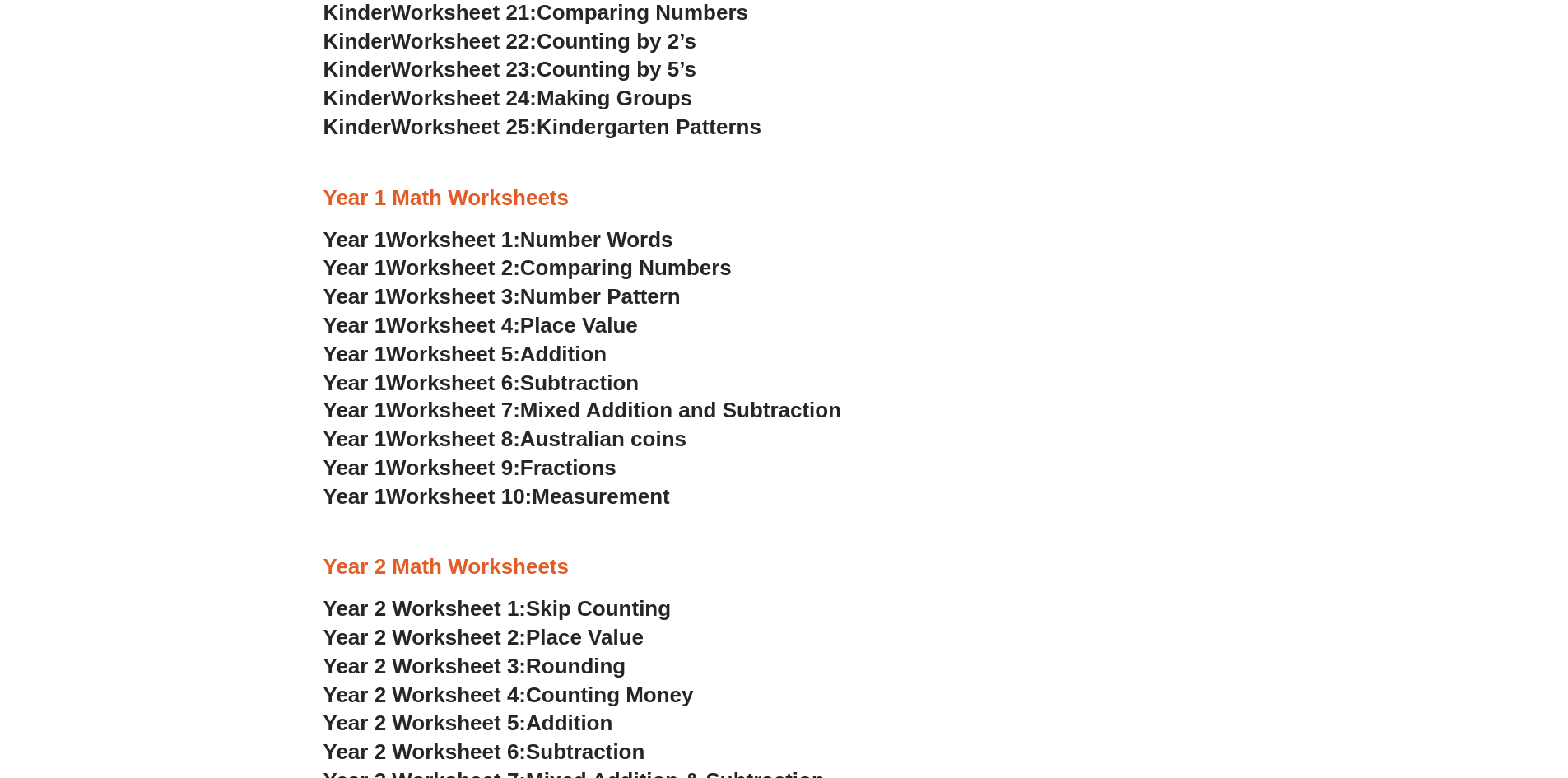
scroll to position [1312, 0]
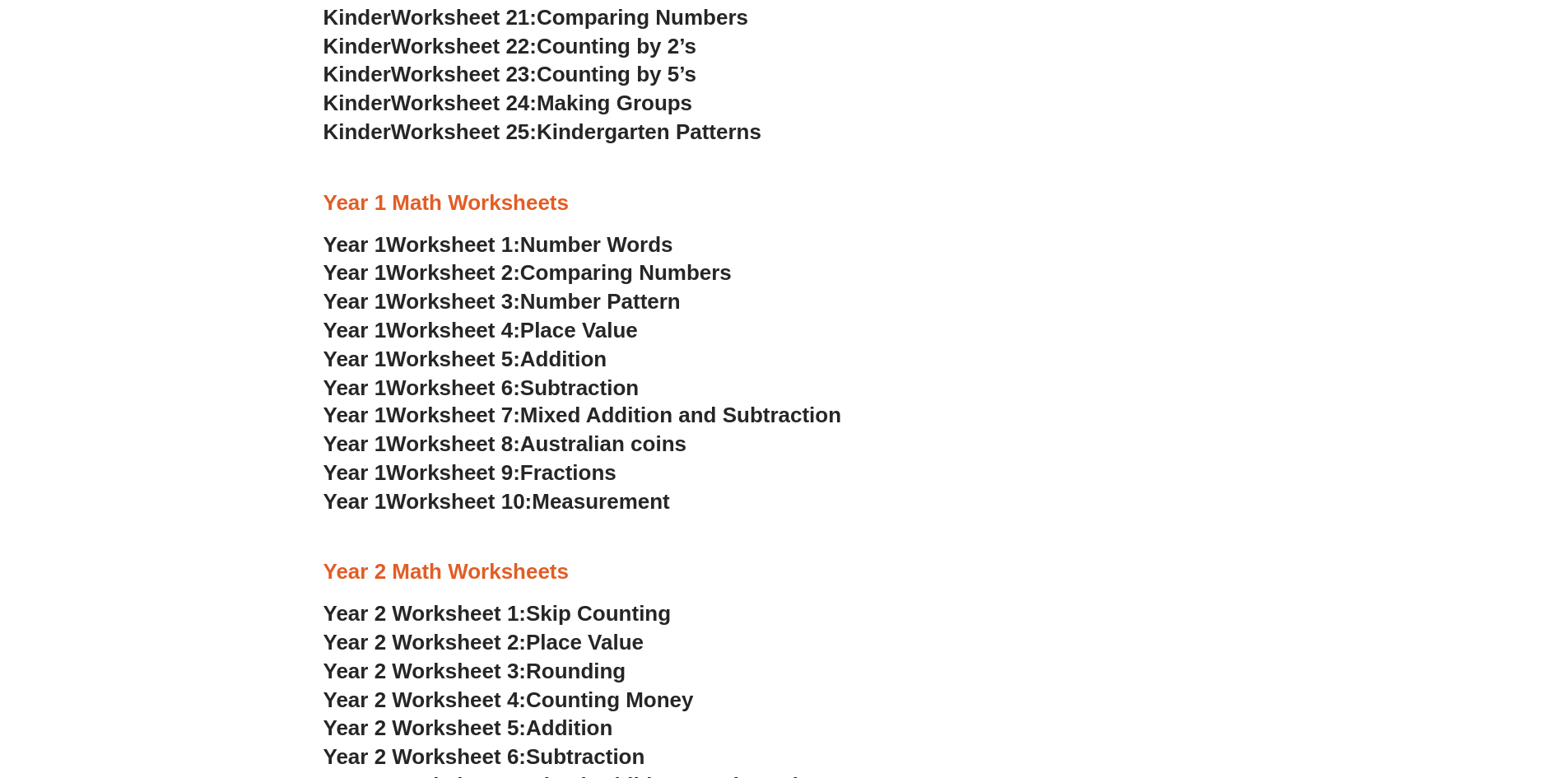
click at [558, 326] on span "Place Value" at bounding box center [579, 330] width 117 height 24
click at [575, 305] on span "Number Pattern" at bounding box center [601, 301] width 161 height 24
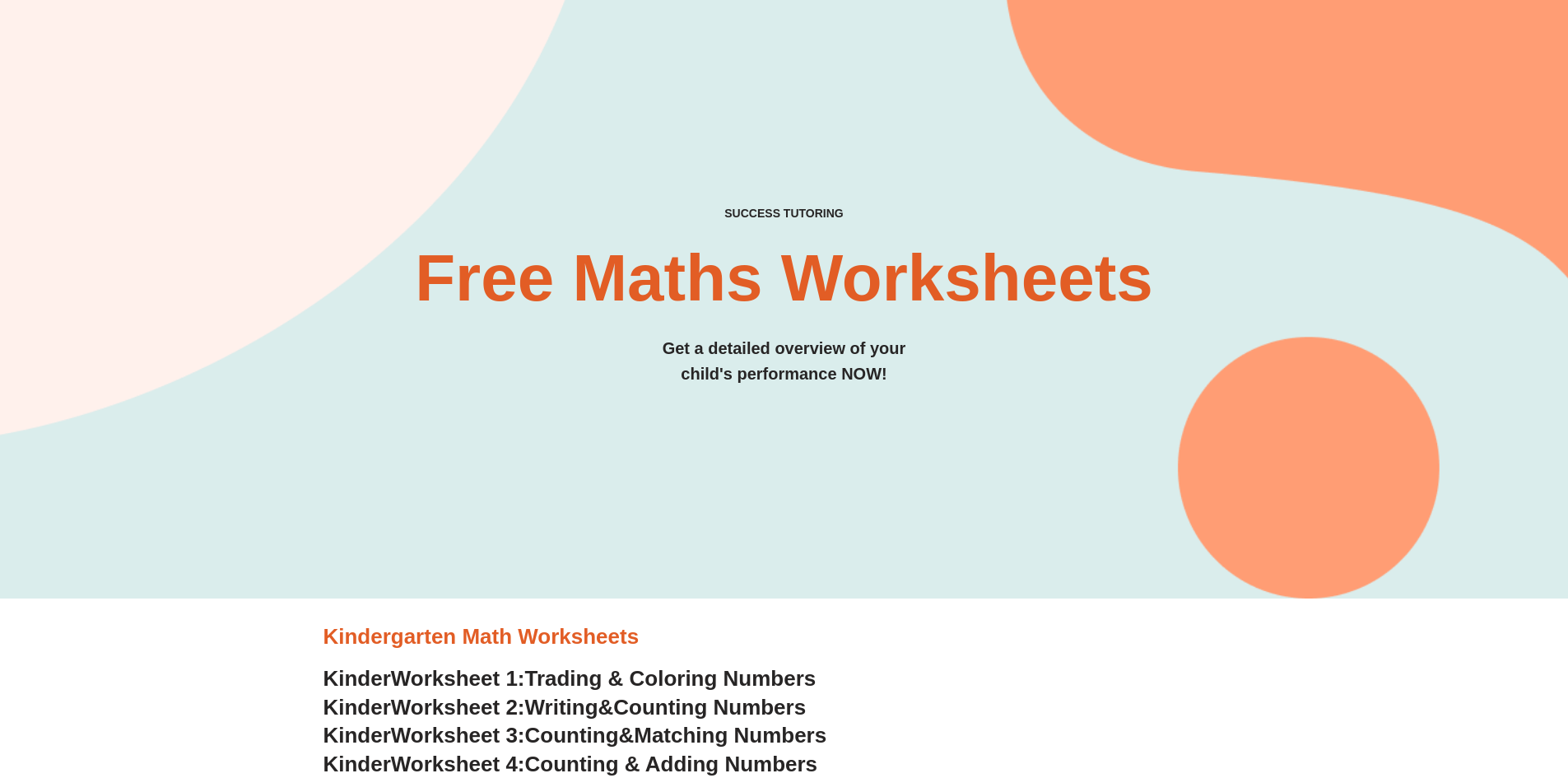
scroll to position [0, 0]
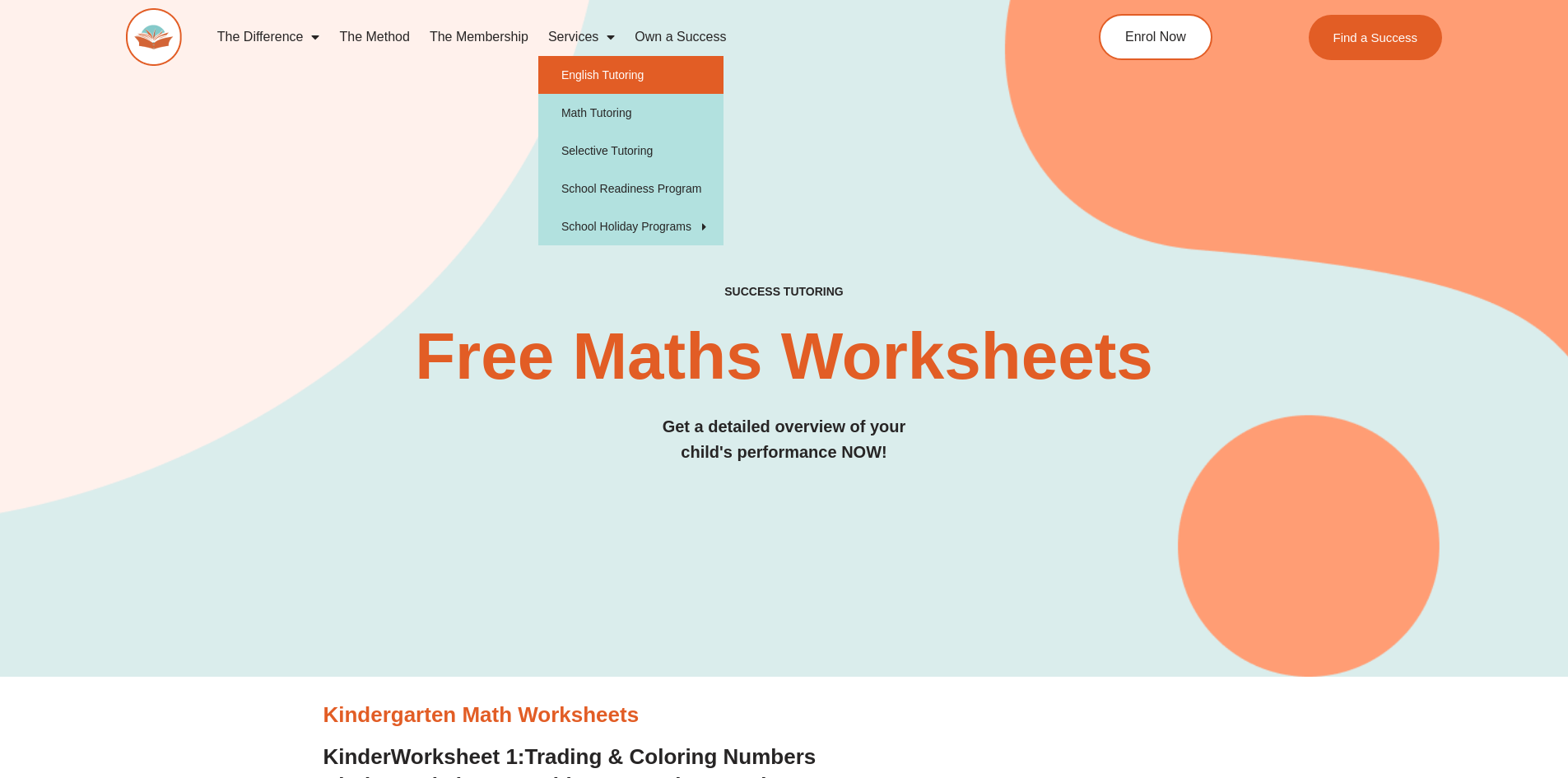
click at [619, 71] on link "English Tutoring" at bounding box center [630, 75] width 185 height 38
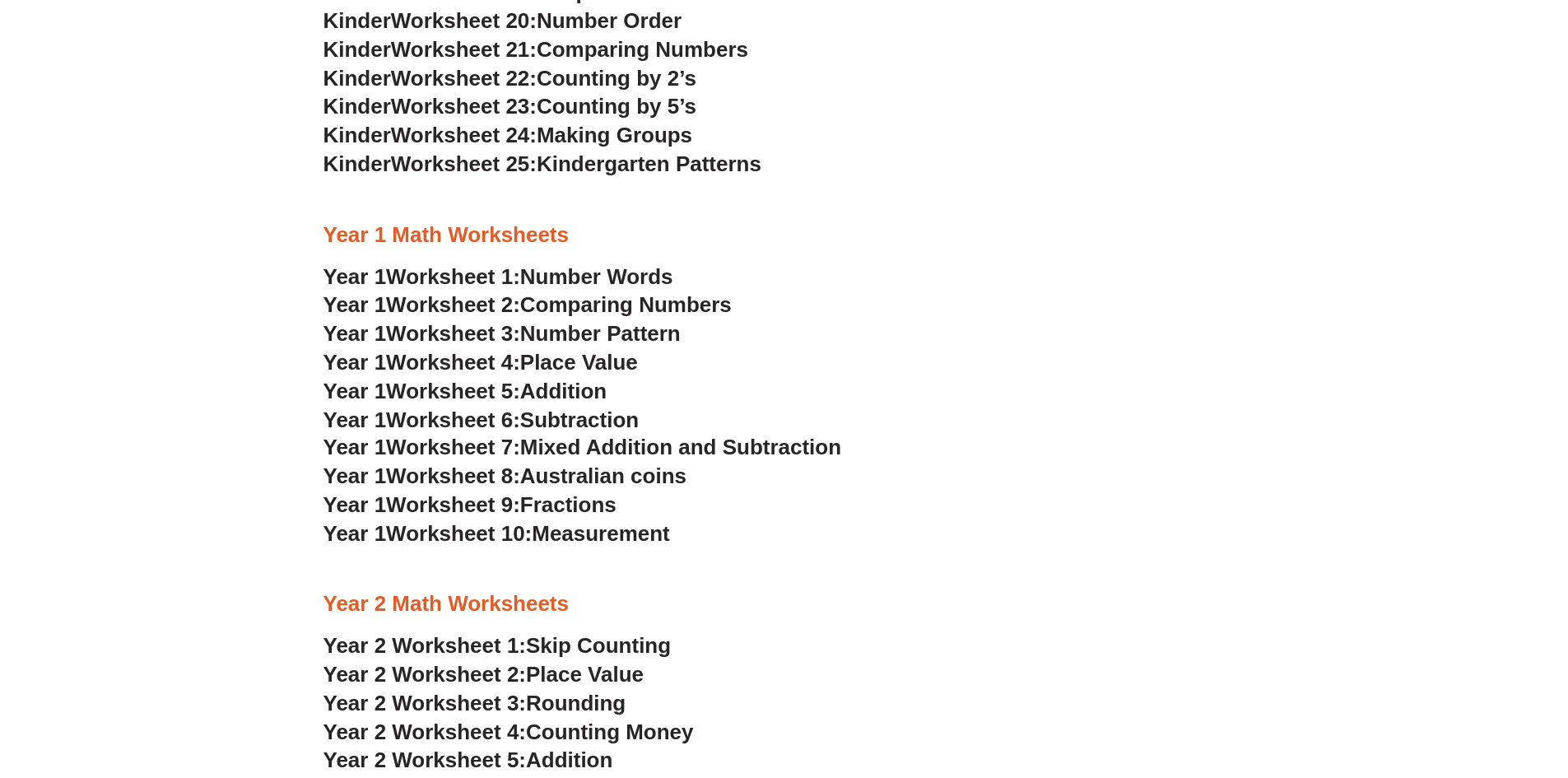
scroll to position [1400, 0]
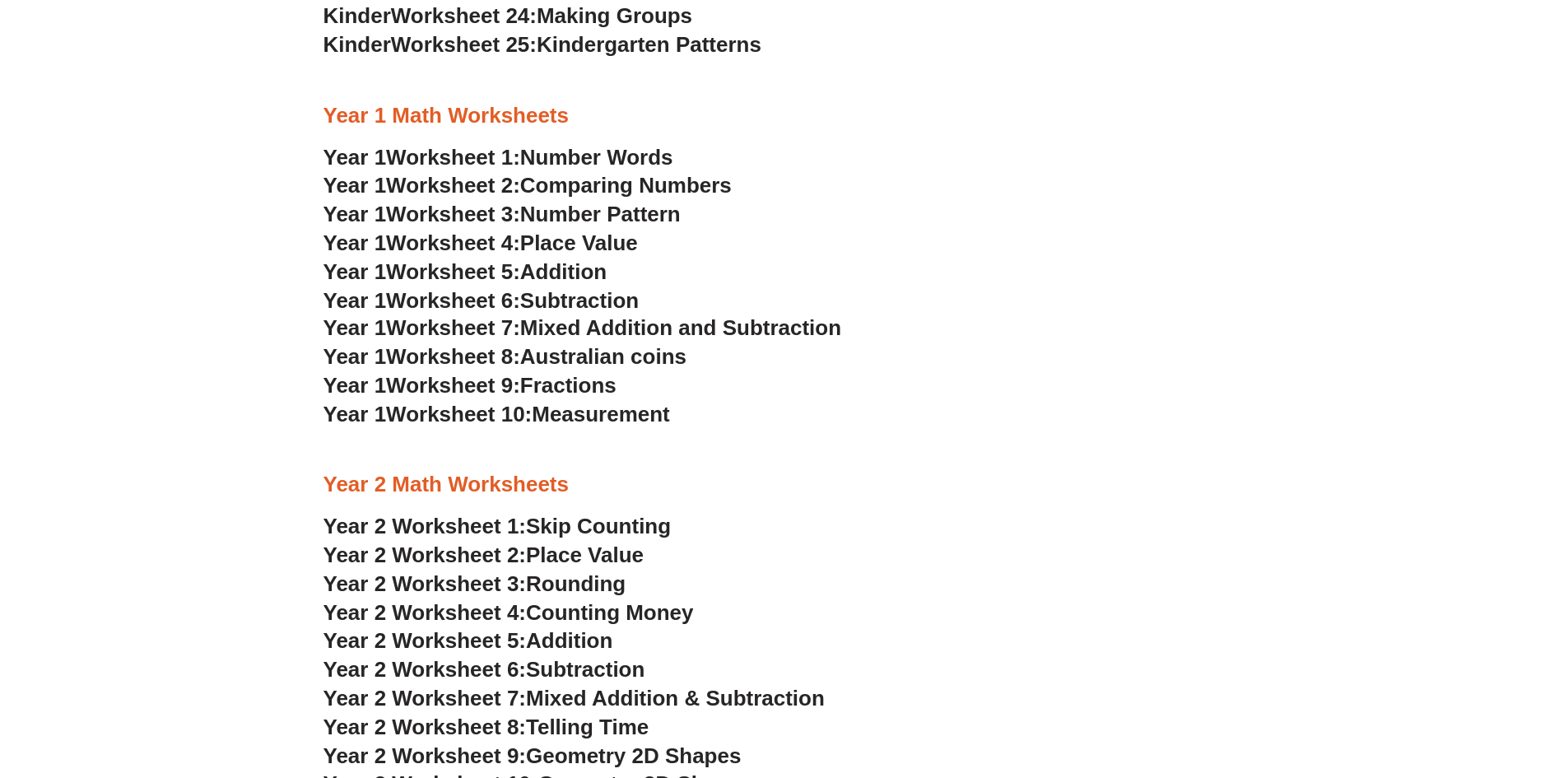
click at [562, 267] on span "Addition" at bounding box center [564, 271] width 87 height 24
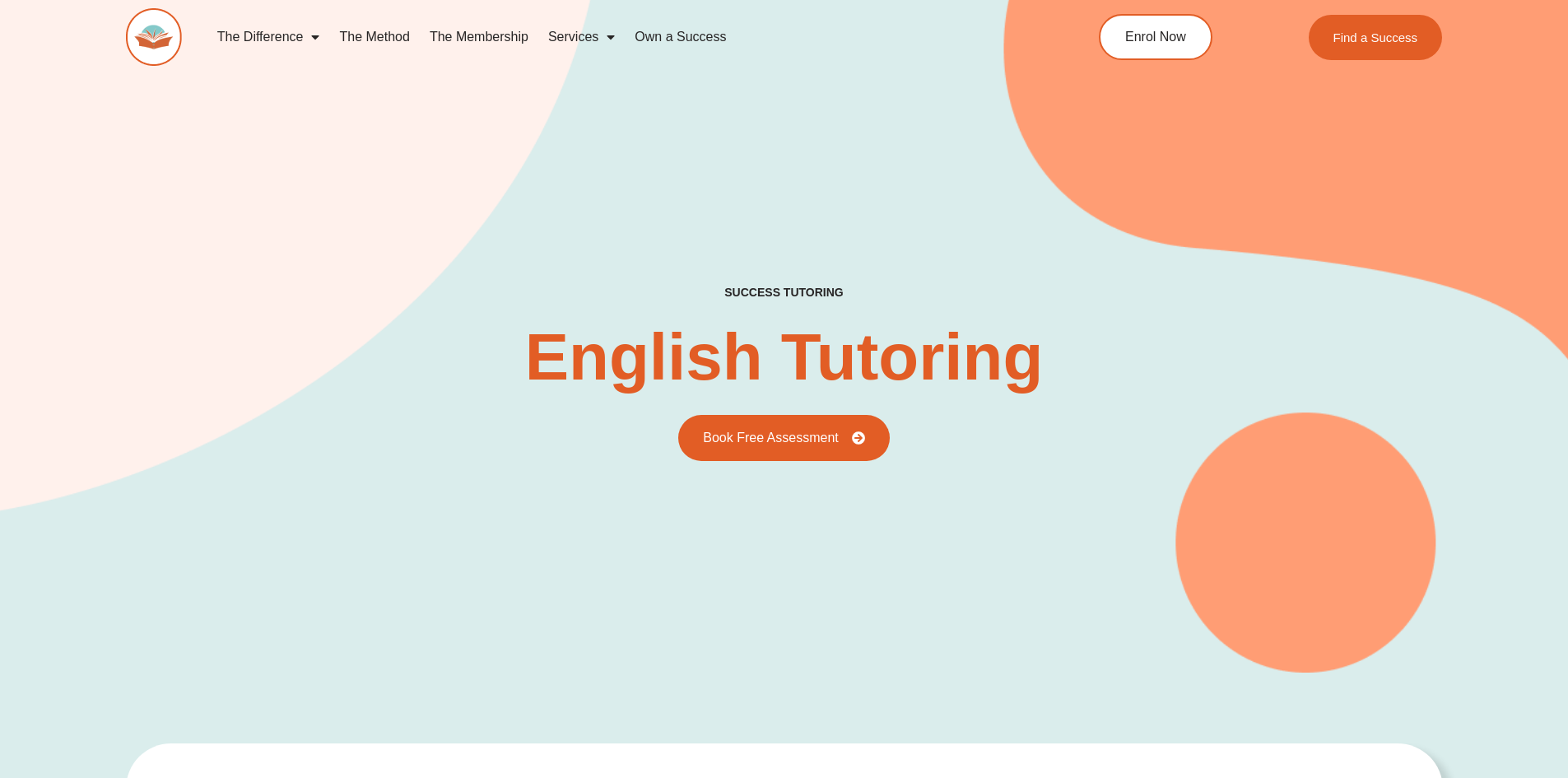
type input "*"
click at [400, 34] on link "The Method" at bounding box center [373, 37] width 89 height 38
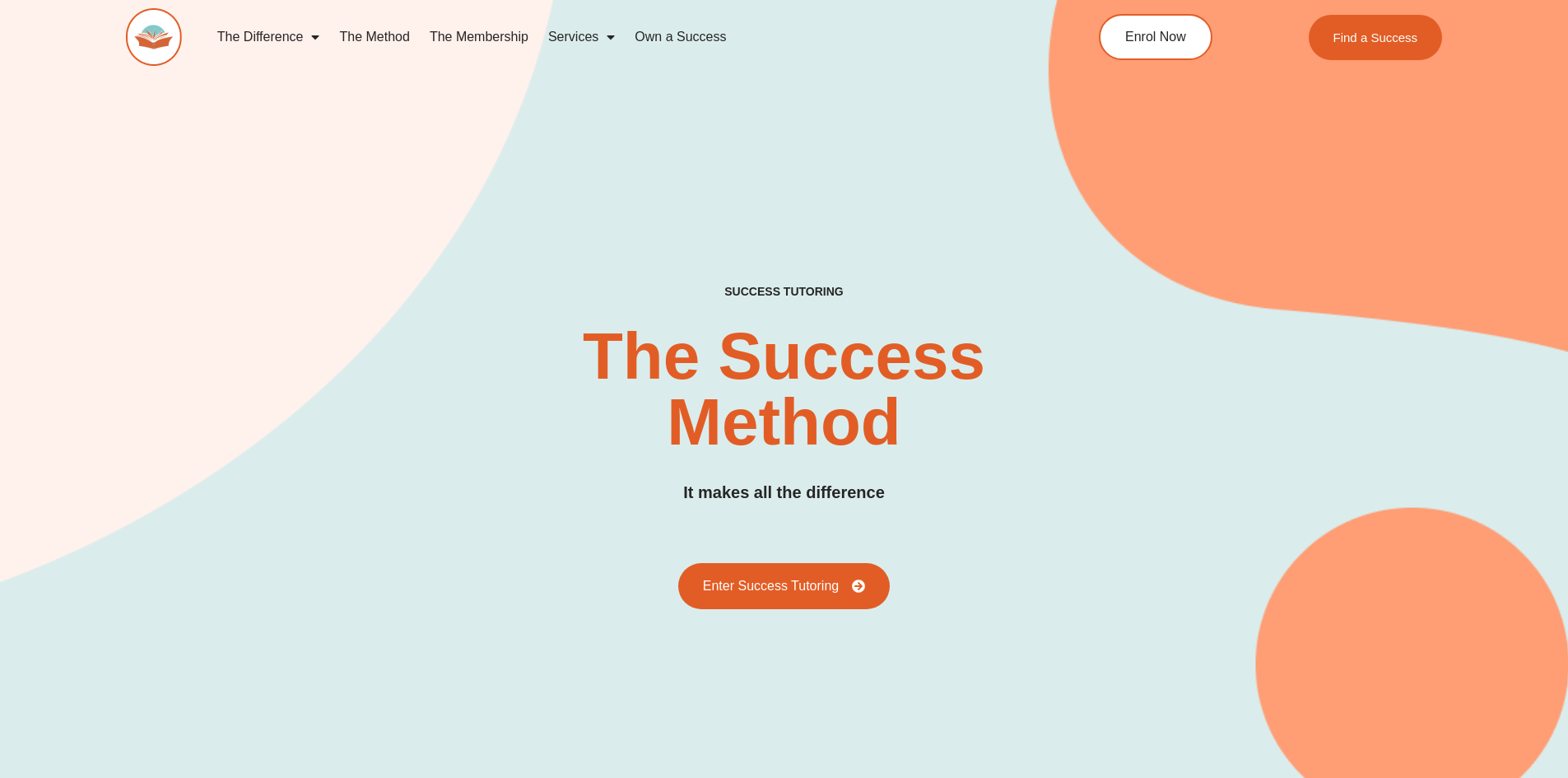
click at [427, 137] on div "SUCCESS TUTORING​ The Success Method It makes all the difference Enter Success …" at bounding box center [784, 384] width 1317 height 875
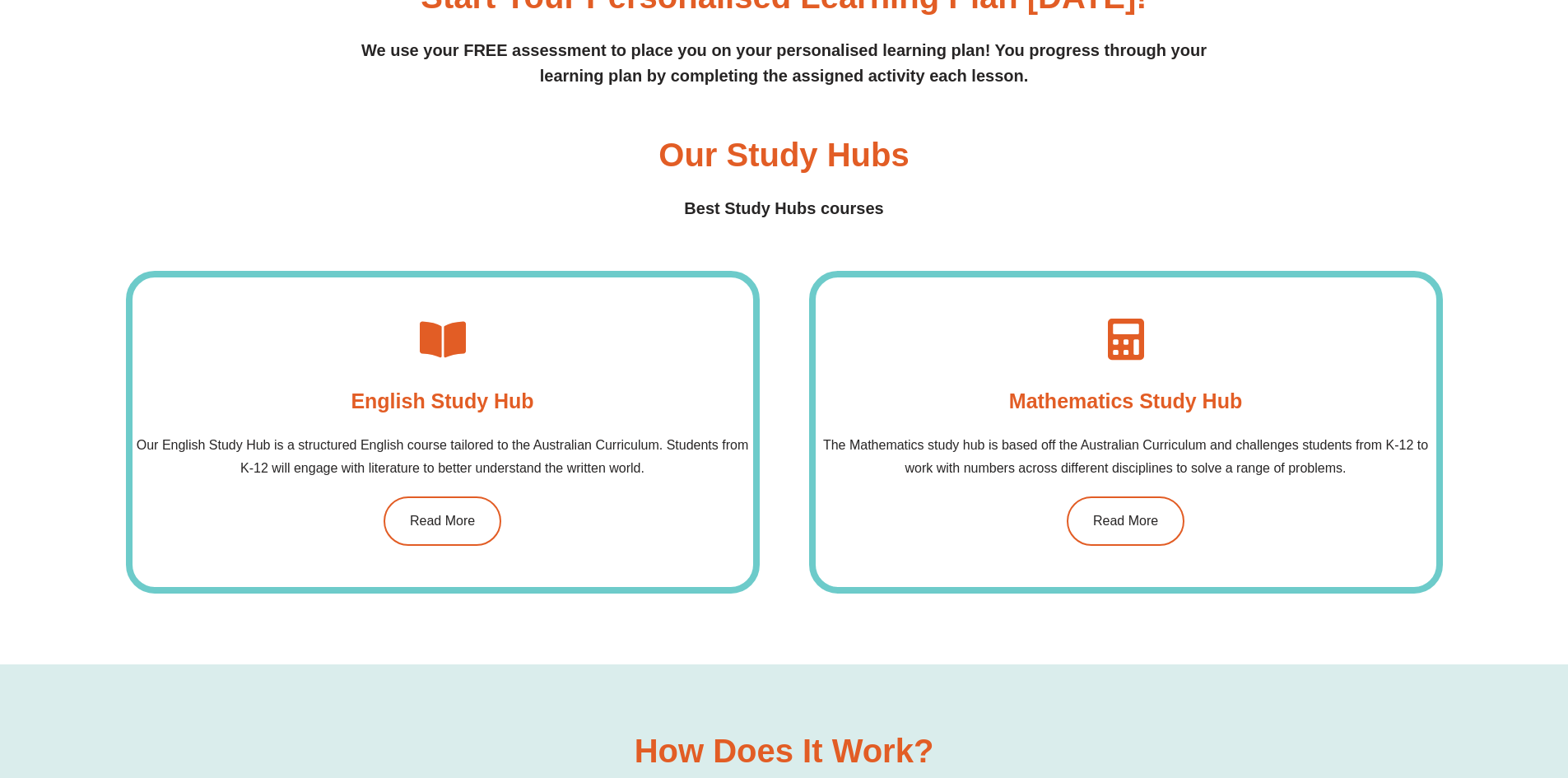
scroll to position [1400, 0]
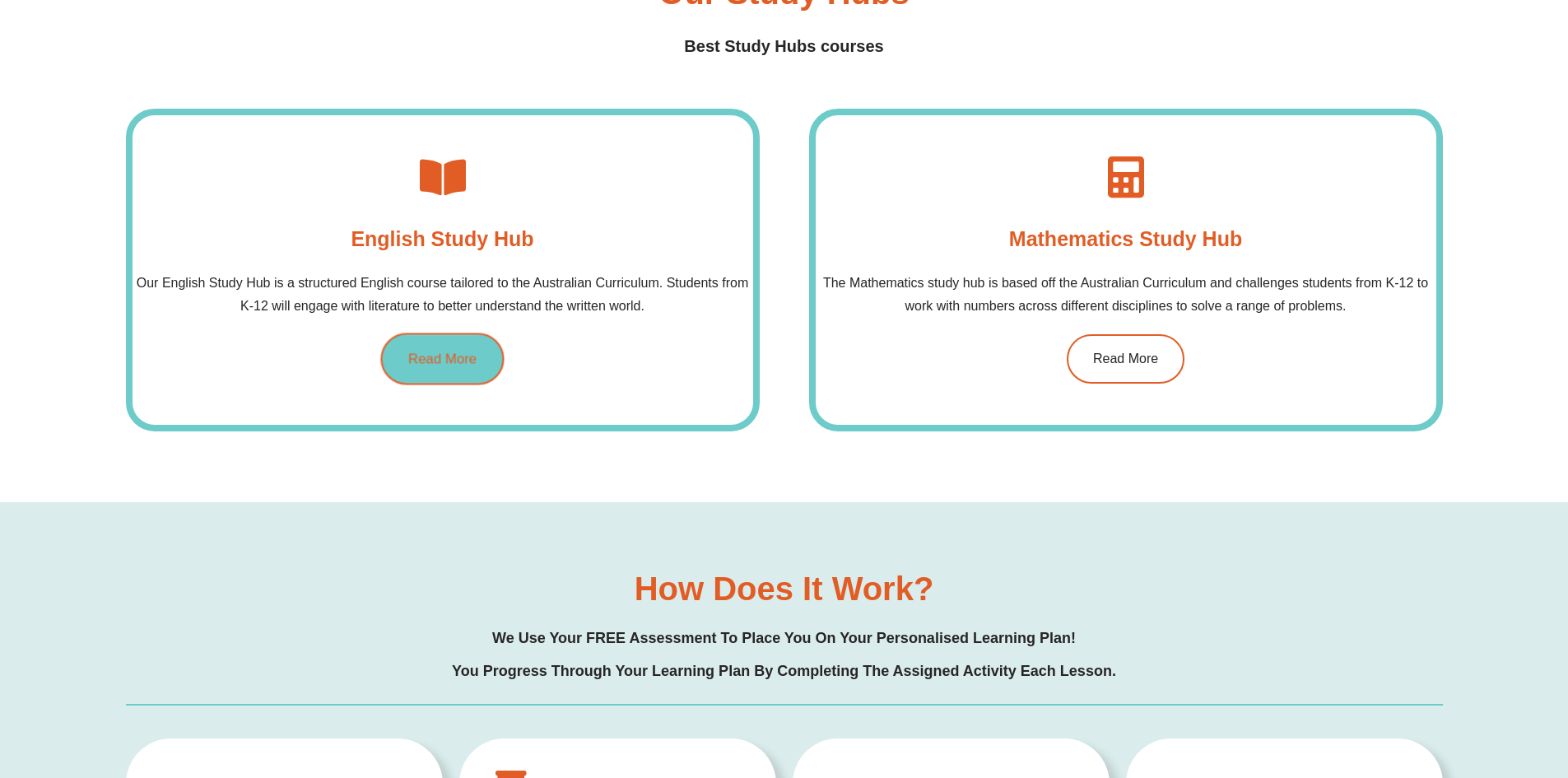
click at [444, 356] on span "Read More" at bounding box center [443, 359] width 69 height 14
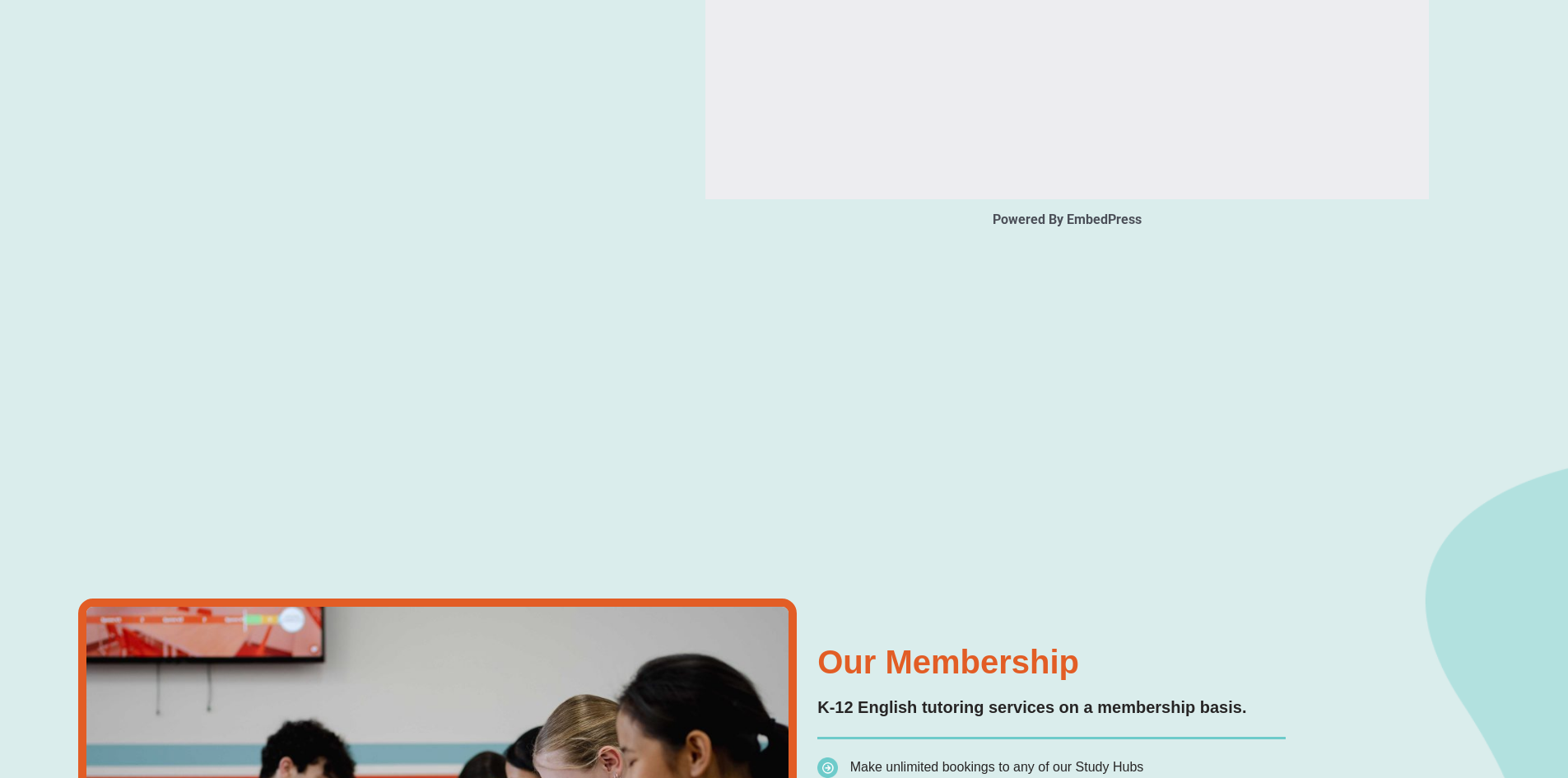
type input "*"
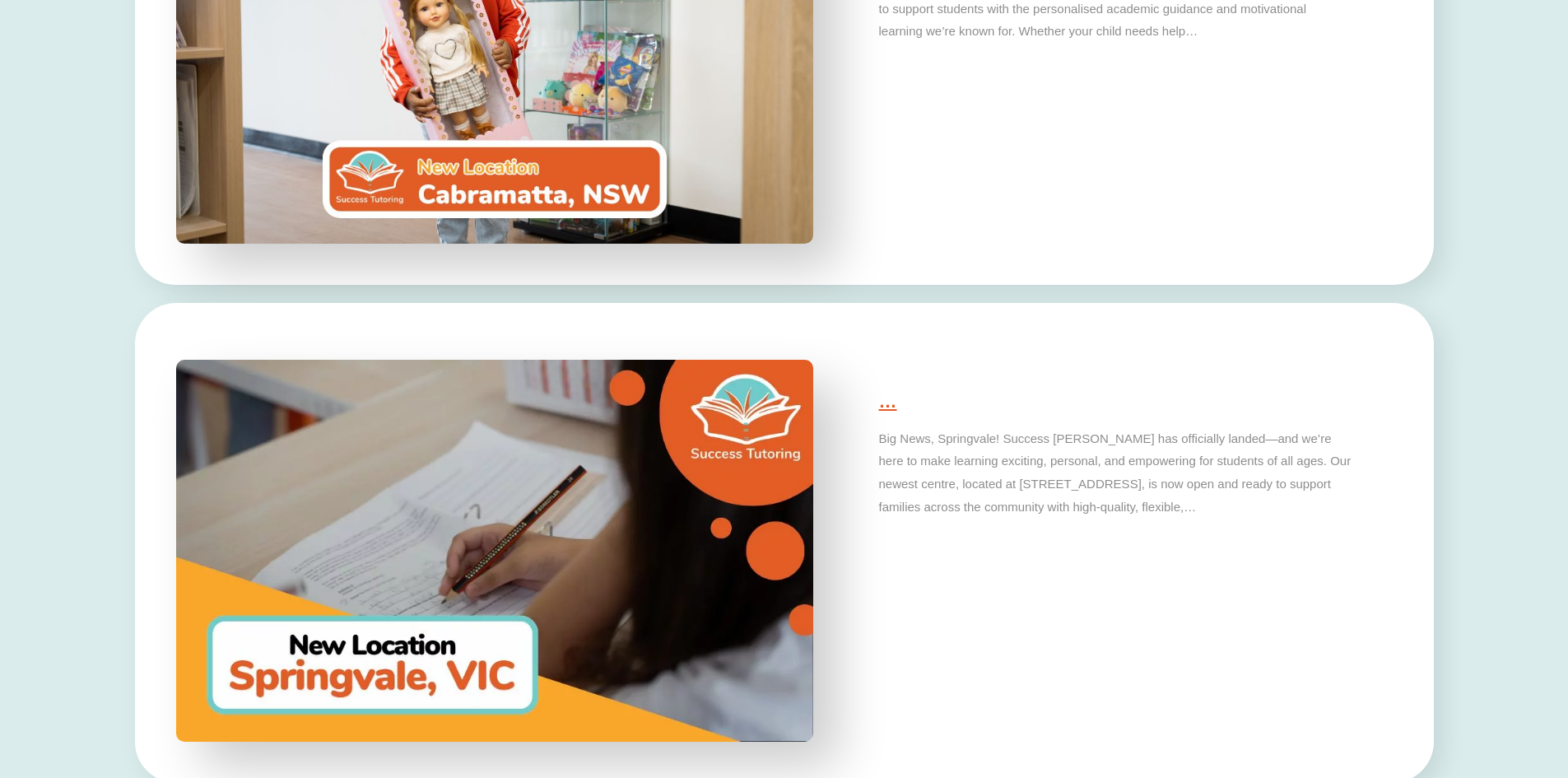
scroll to position [5187, 0]
